Goal: Task Accomplishment & Management: Use online tool/utility

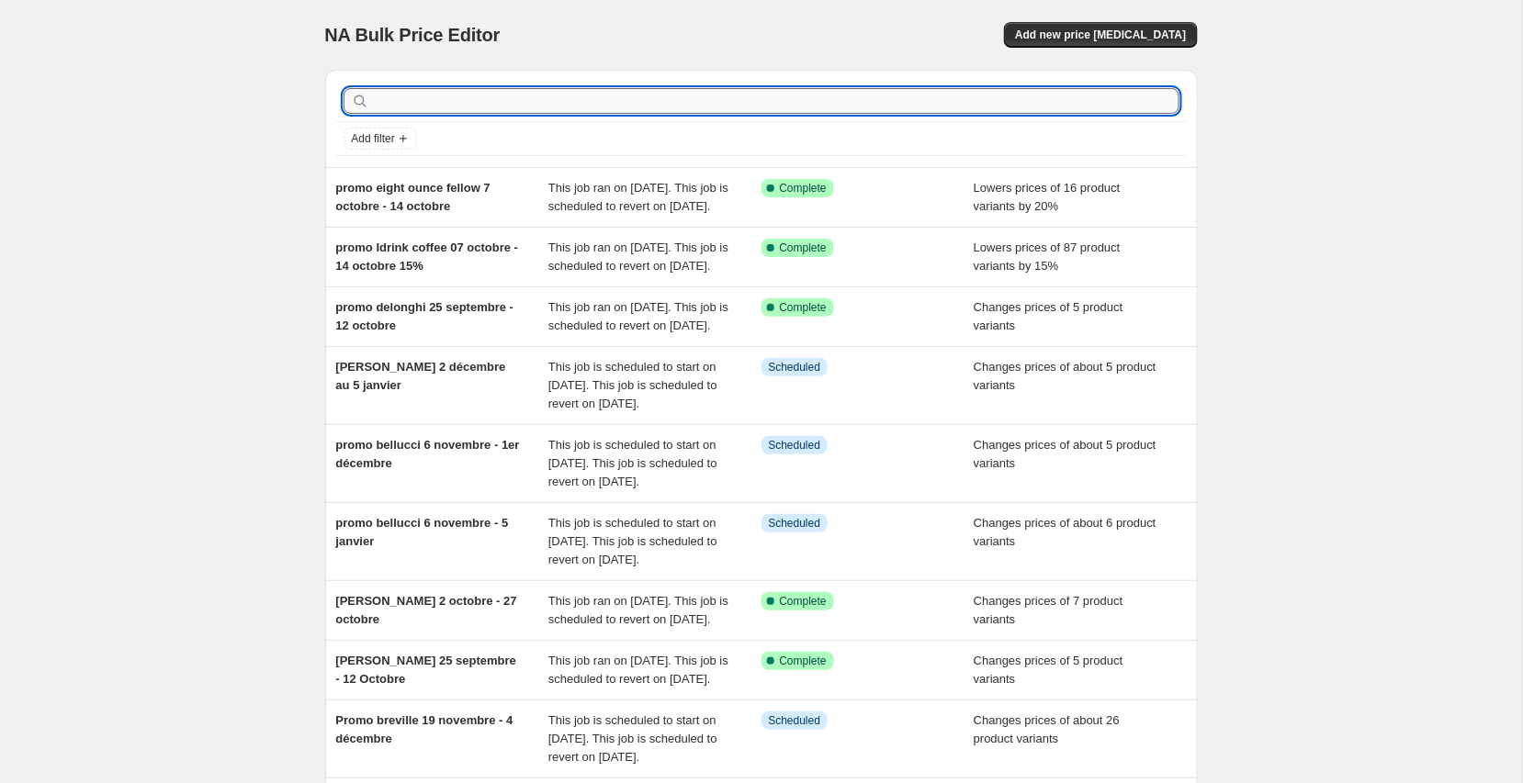
click at [454, 104] on input "text" at bounding box center [776, 101] width 806 height 26
type input "fellow"
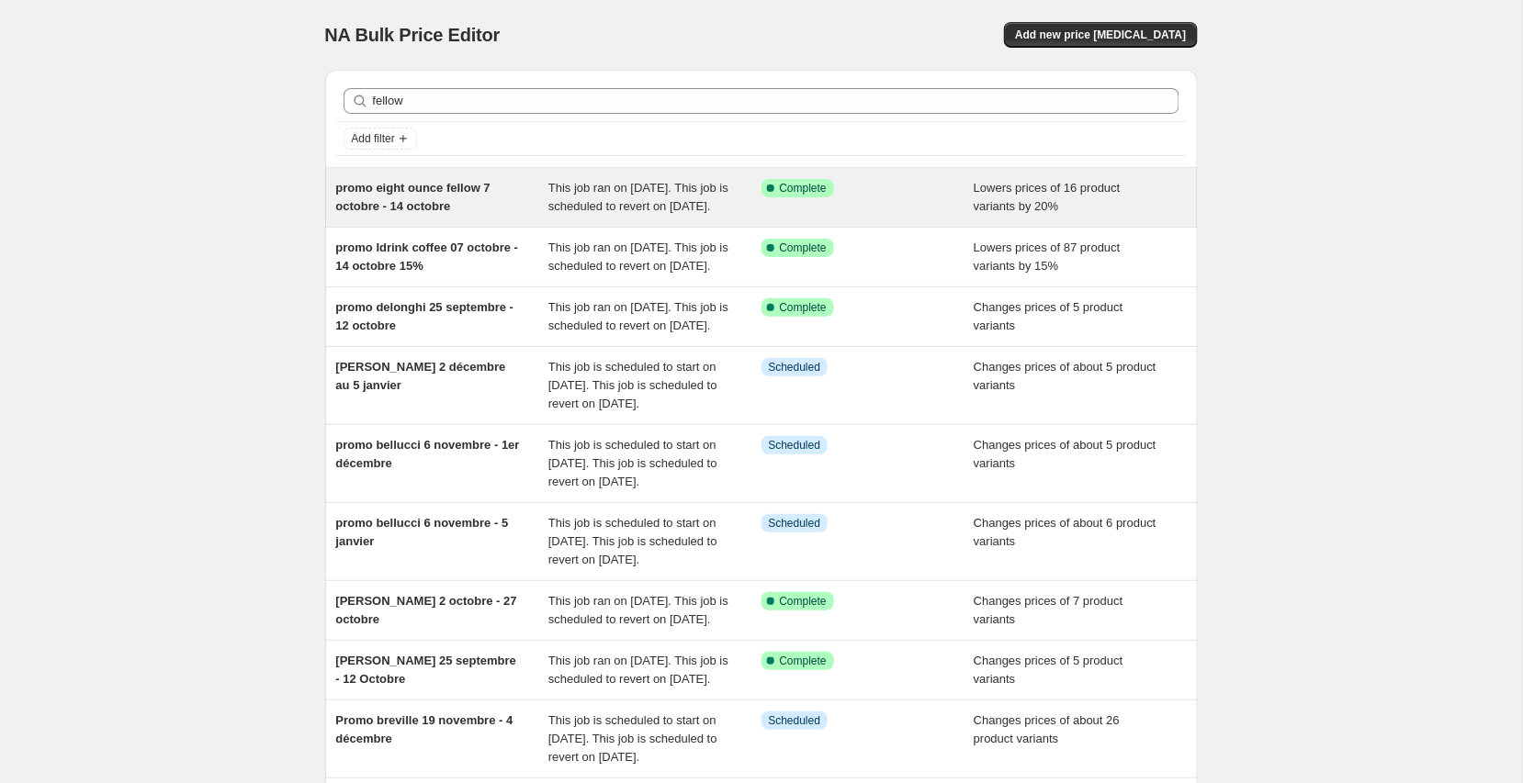
click at [570, 207] on span "This job ran on [DATE]. This job is scheduled to revert on [DATE]." at bounding box center [638, 197] width 180 height 32
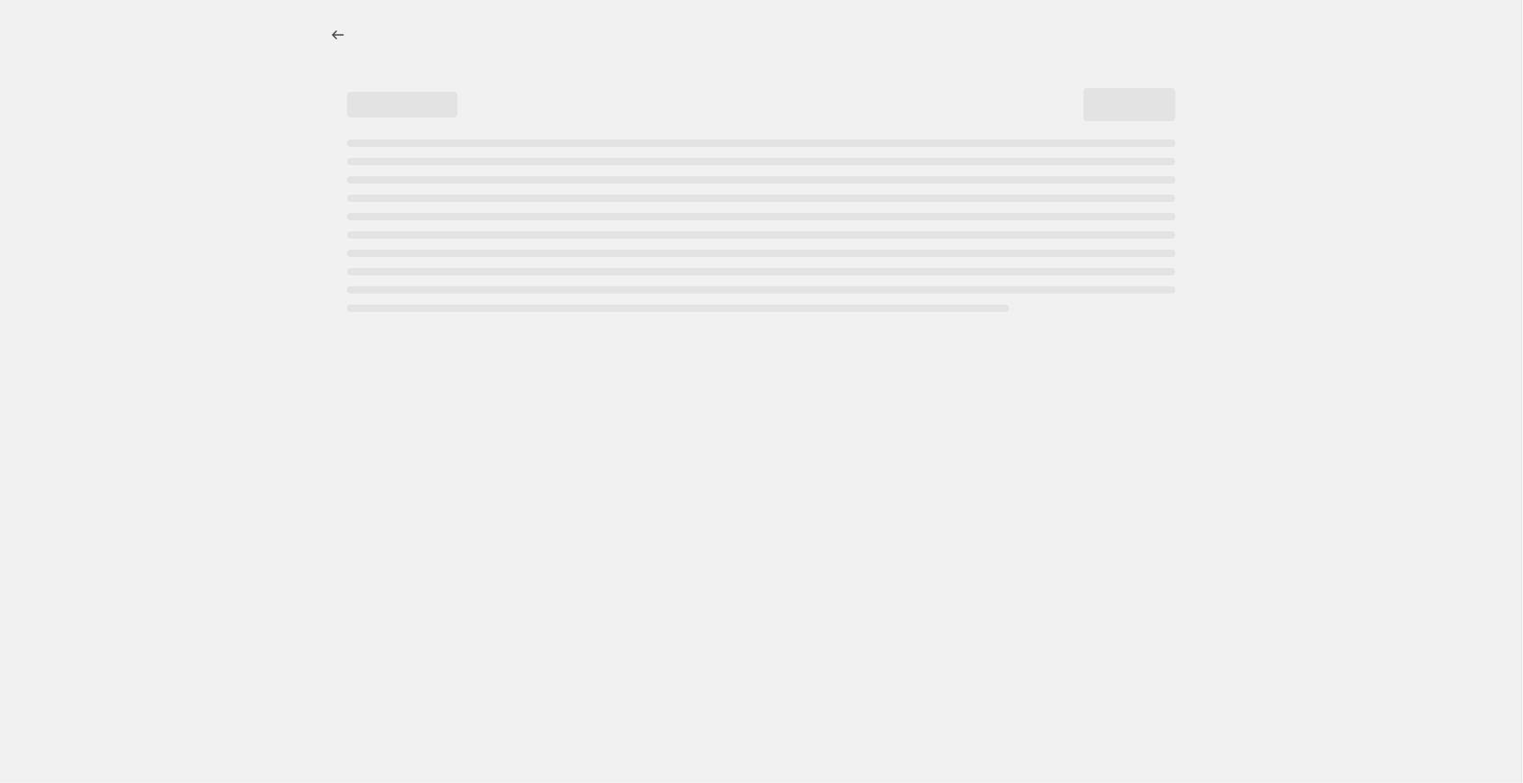
select select "percentage"
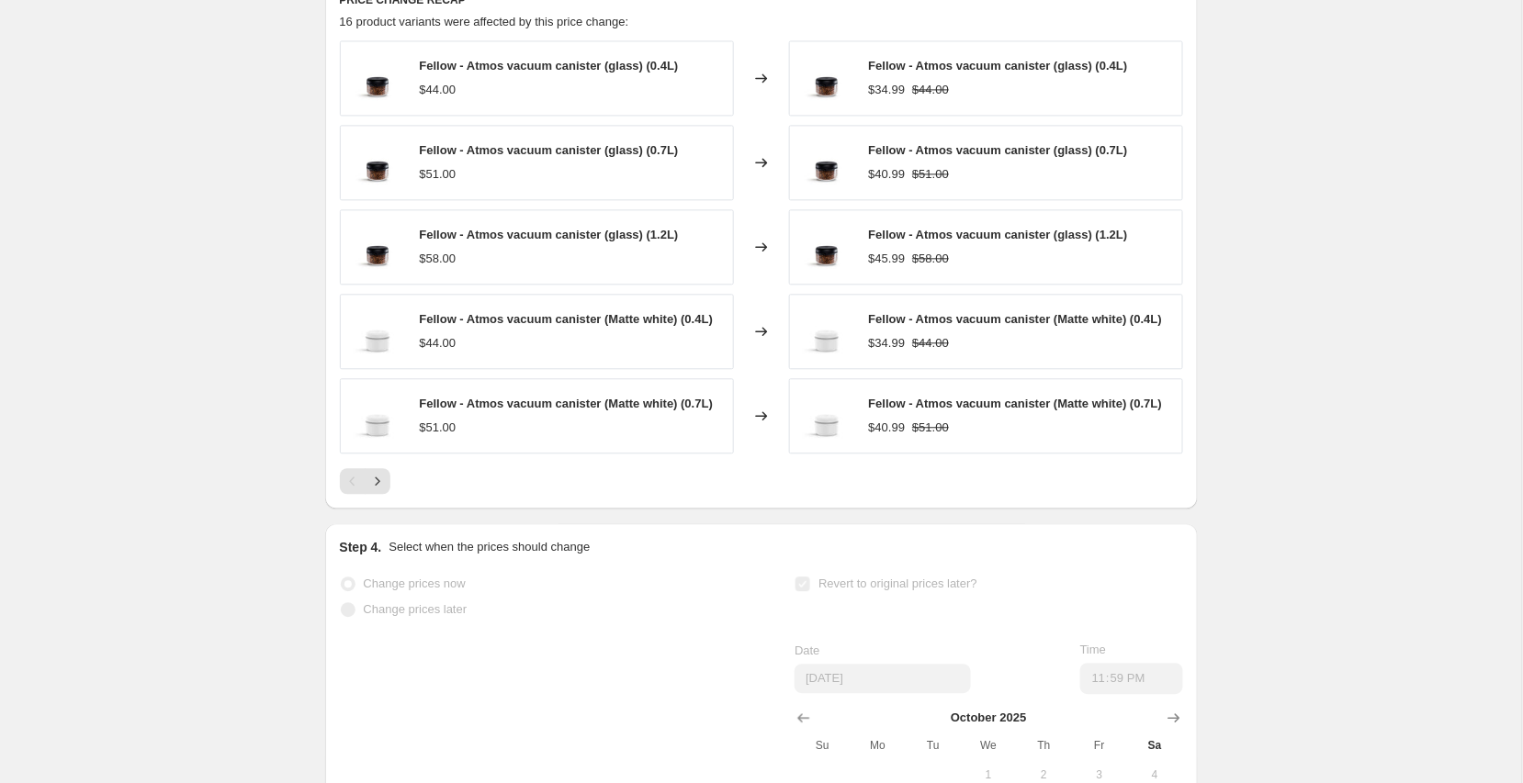
scroll to position [1278, 0]
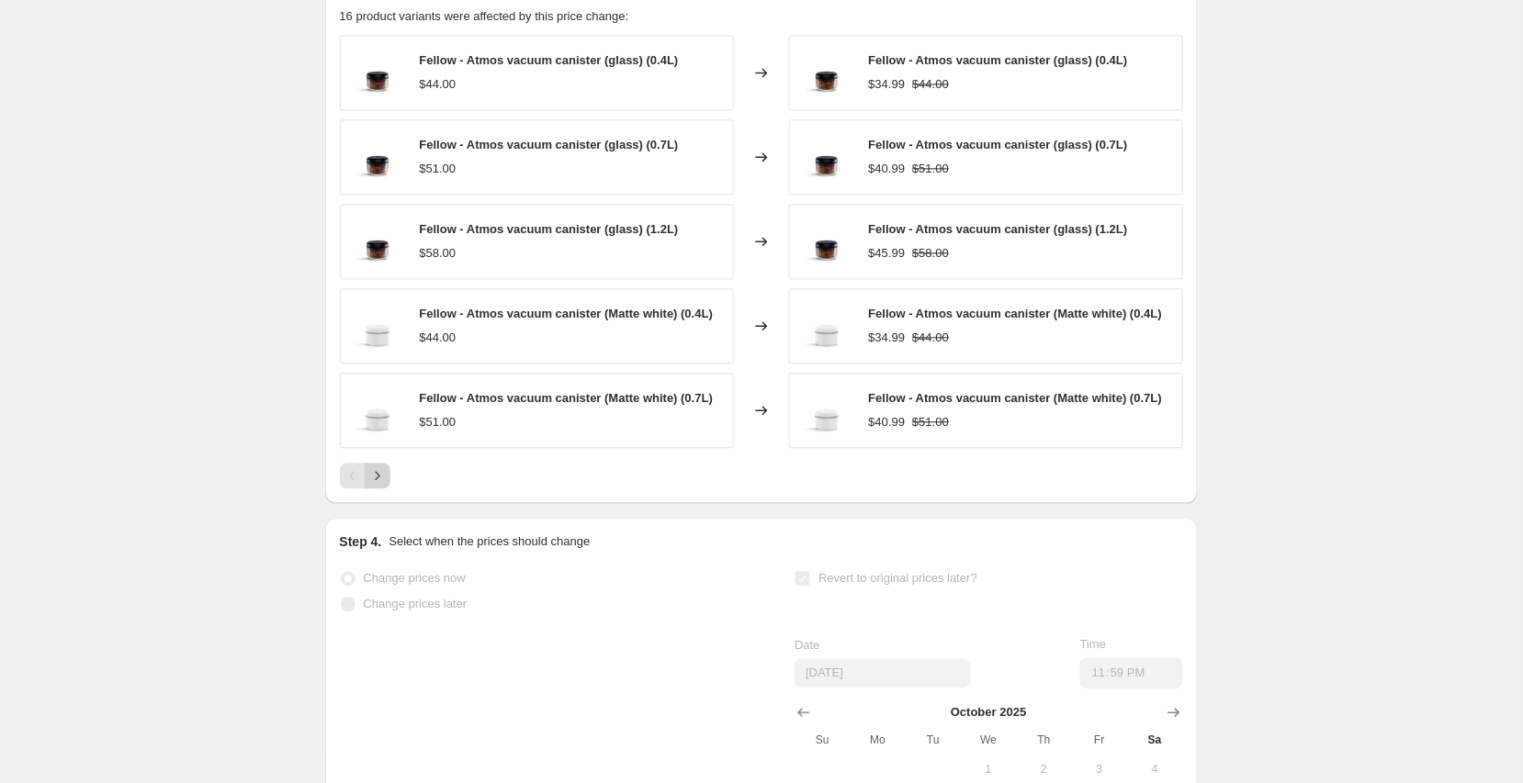
click at [379, 485] on icon "Next" at bounding box center [377, 476] width 18 height 18
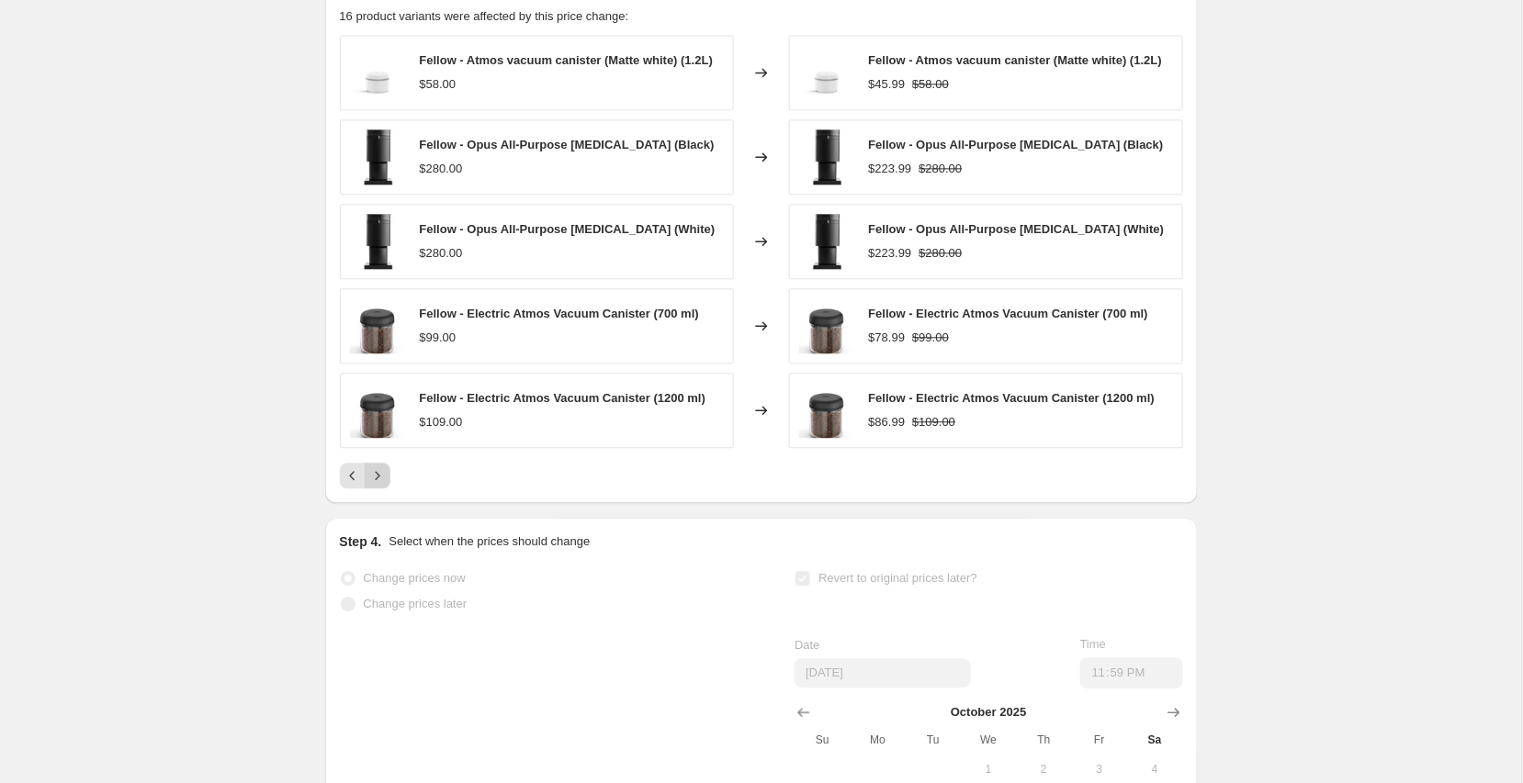
click at [379, 485] on icon "Next" at bounding box center [377, 476] width 18 height 18
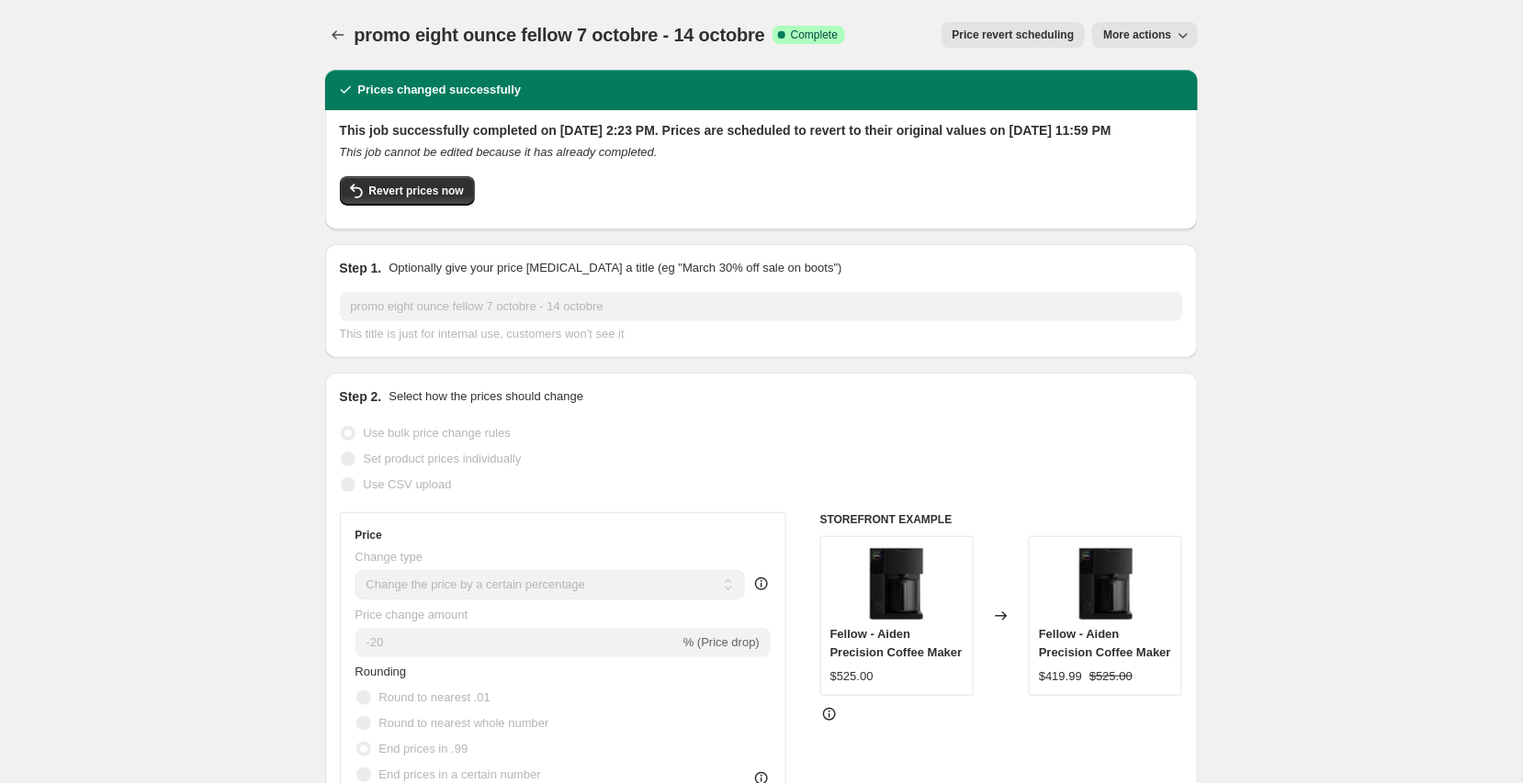
scroll to position [0, 0]
click at [1036, 35] on span "Price revert scheduling" at bounding box center [1013, 35] width 122 height 15
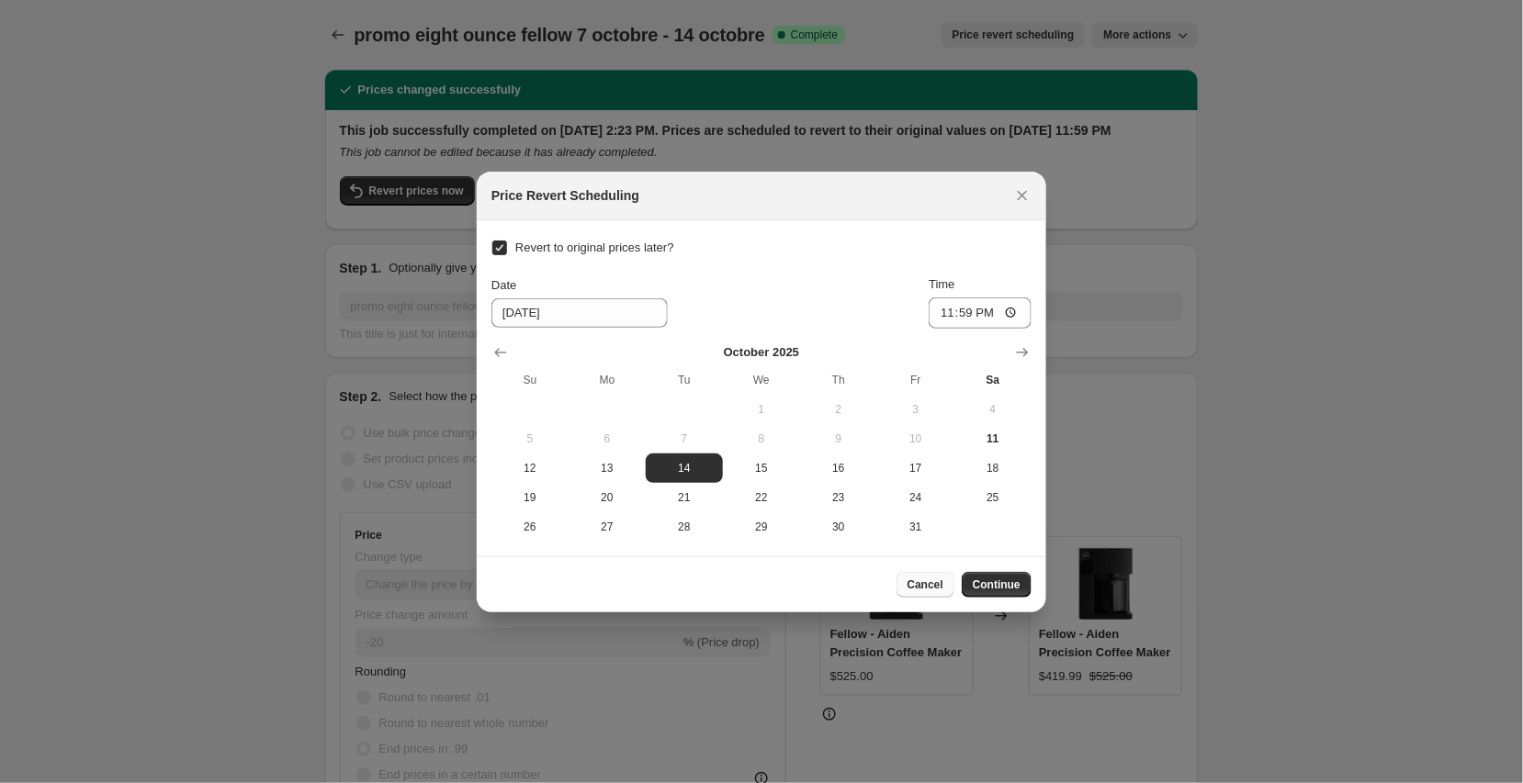
click at [909, 584] on span "Cancel" at bounding box center [925, 585] width 36 height 15
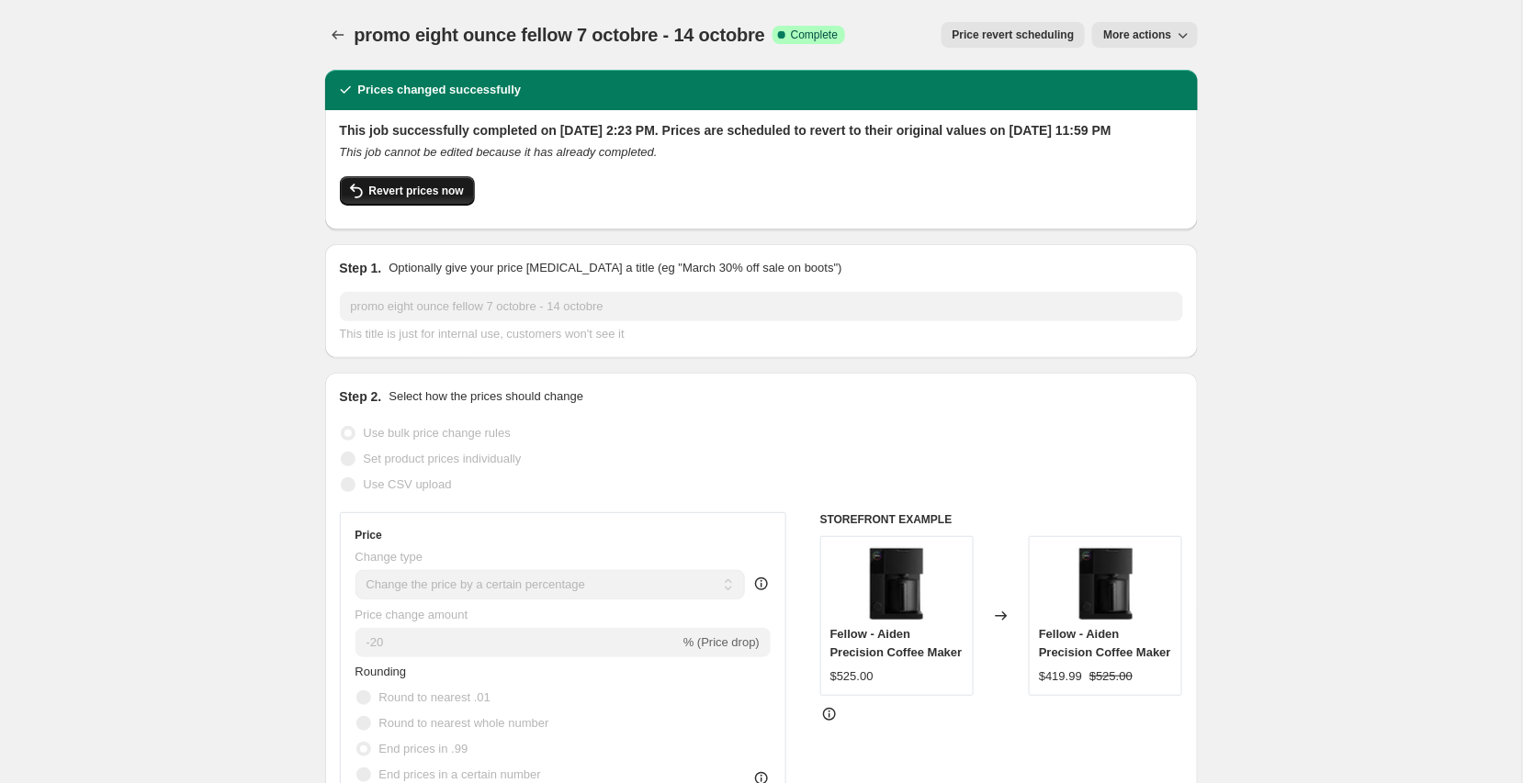
click at [395, 198] on button "Revert prices now" at bounding box center [407, 190] width 135 height 29
checkbox input "false"
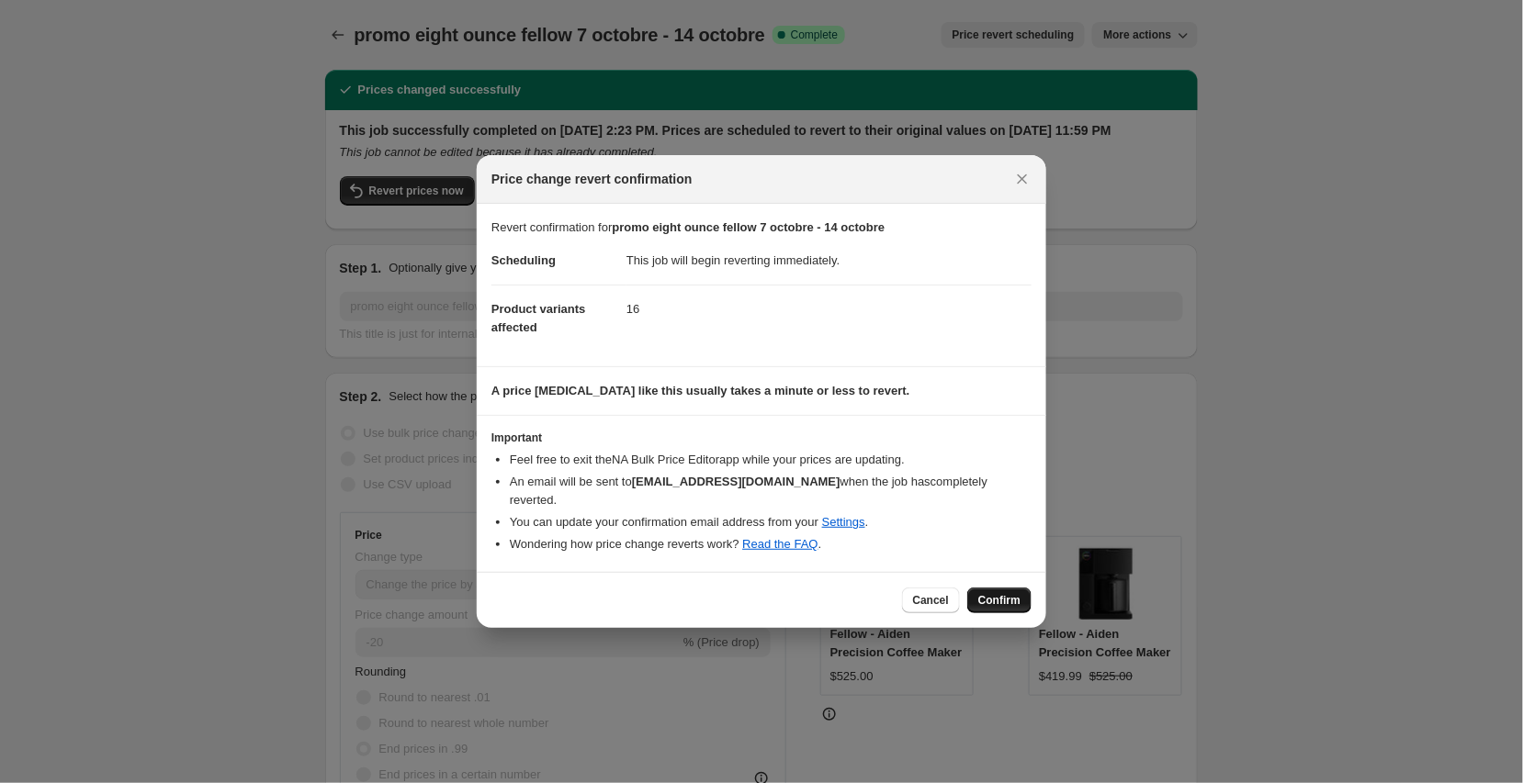
click at [1007, 593] on span "Confirm" at bounding box center [999, 600] width 42 height 15
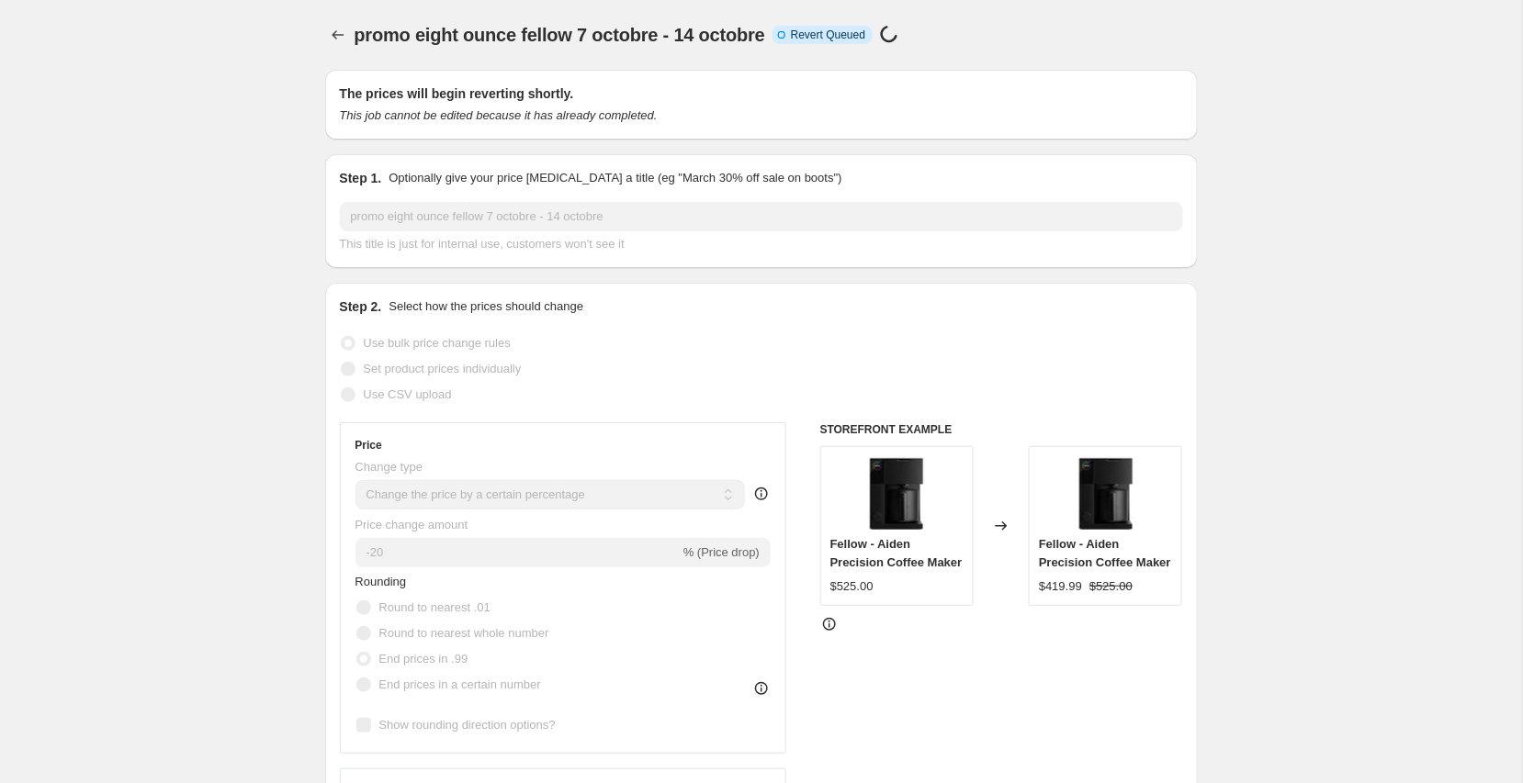
select select "percentage"
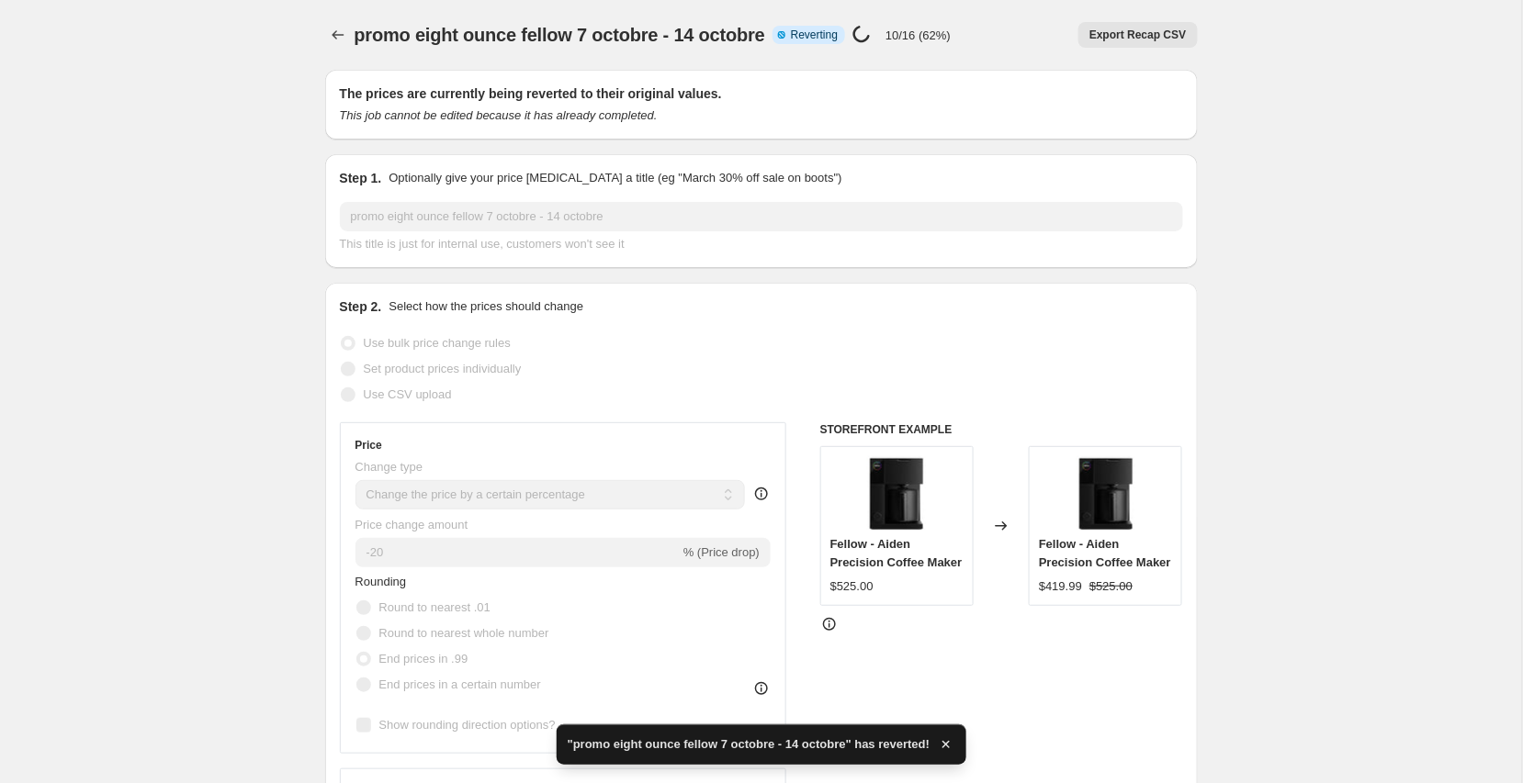
checkbox input "true"
